Goal: Transaction & Acquisition: Purchase product/service

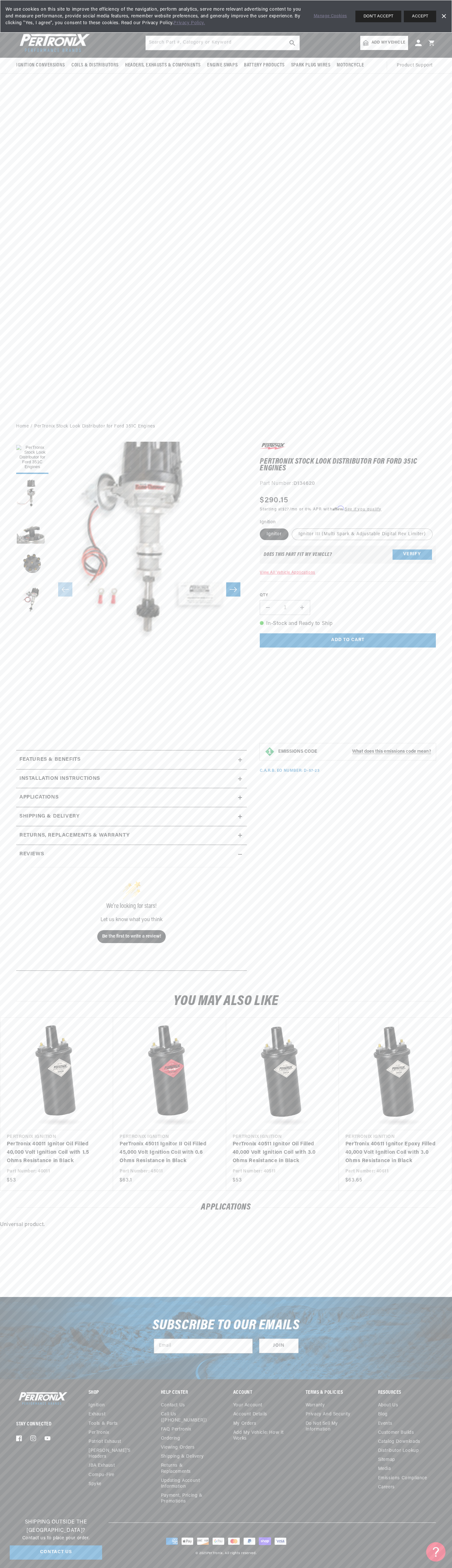
scroll to position [0, 196]
click at [129, 12] on span "We use cookies on this site to improve the efficiency of the navigation, perfor…" at bounding box center [155, 16] width 299 height 20
click at [426, 1563] on footer "Stay Connected Facebook Instagram YouTube Shop Ignition Exhaust ." at bounding box center [226, 1473] width 452 height 189
click at [339, 1567] on html "Skip to content Your cart Your cart is empty Get the right parts the first time…" at bounding box center [226, 784] width 452 height 1568
click at [12, 1372] on div "Subscribe to our emails Email Join" at bounding box center [226, 1338] width 452 height 82
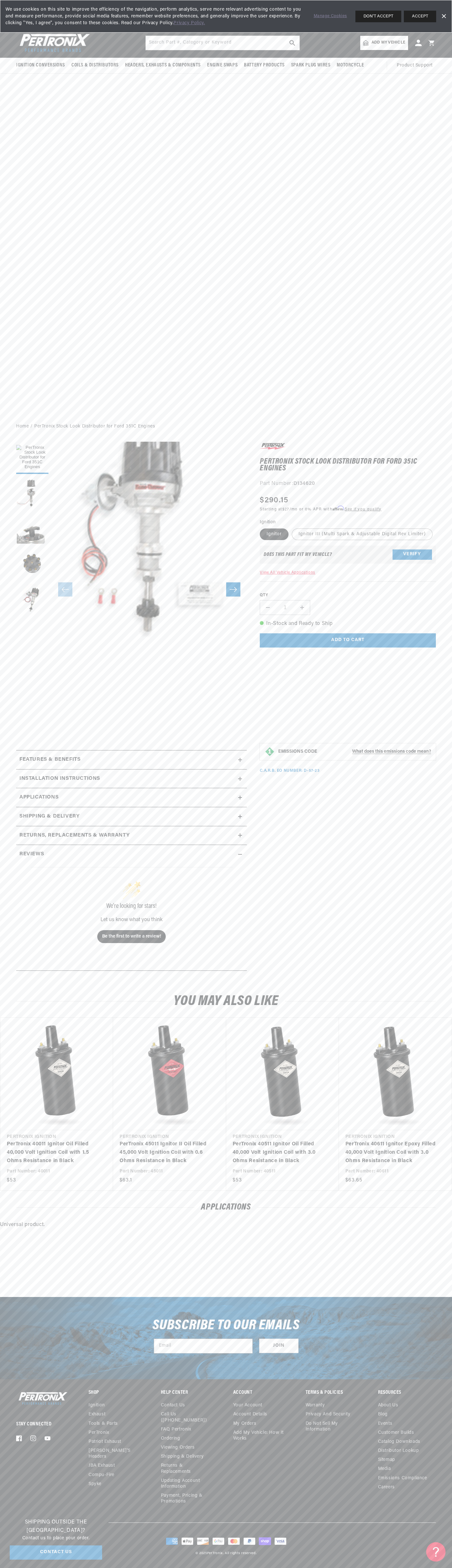
scroll to position [0, 0]
